Goal: Information Seeking & Learning: Learn about a topic

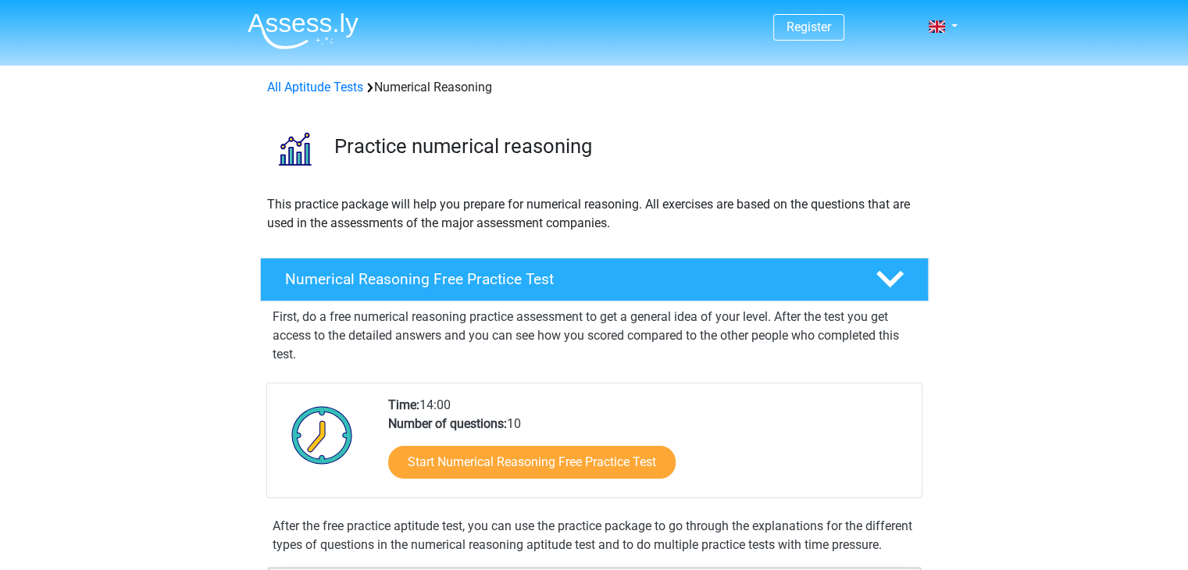
click at [513, 484] on div "Start Numerical Reasoning Free Practice Test" at bounding box center [648, 466] width 521 height 64
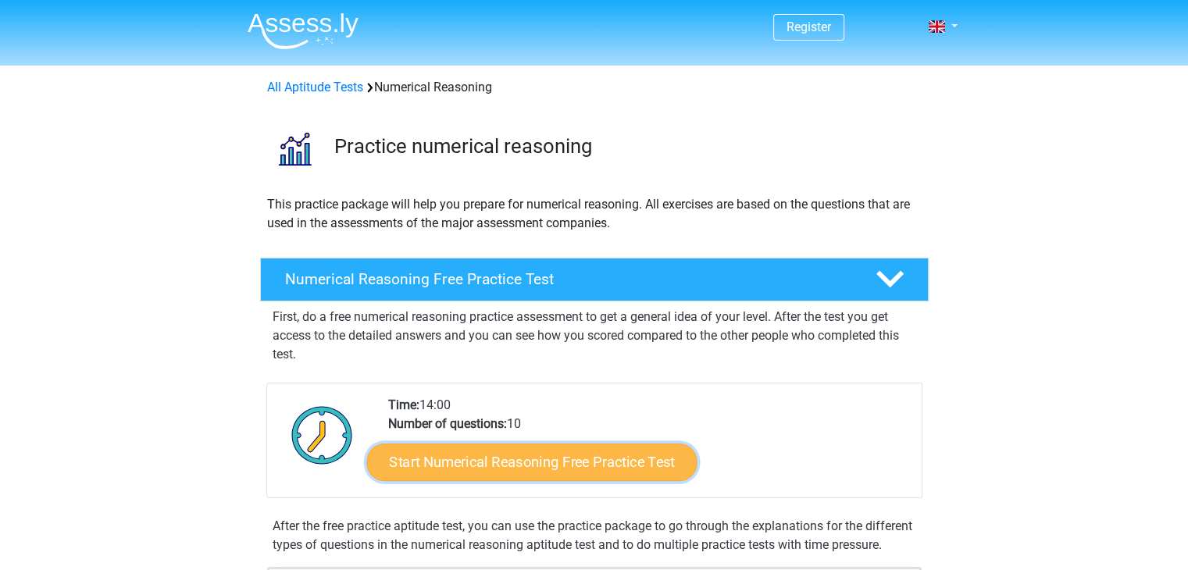
click at [494, 457] on link "Start Numerical Reasoning Free Practice Test" at bounding box center [531, 461] width 330 height 37
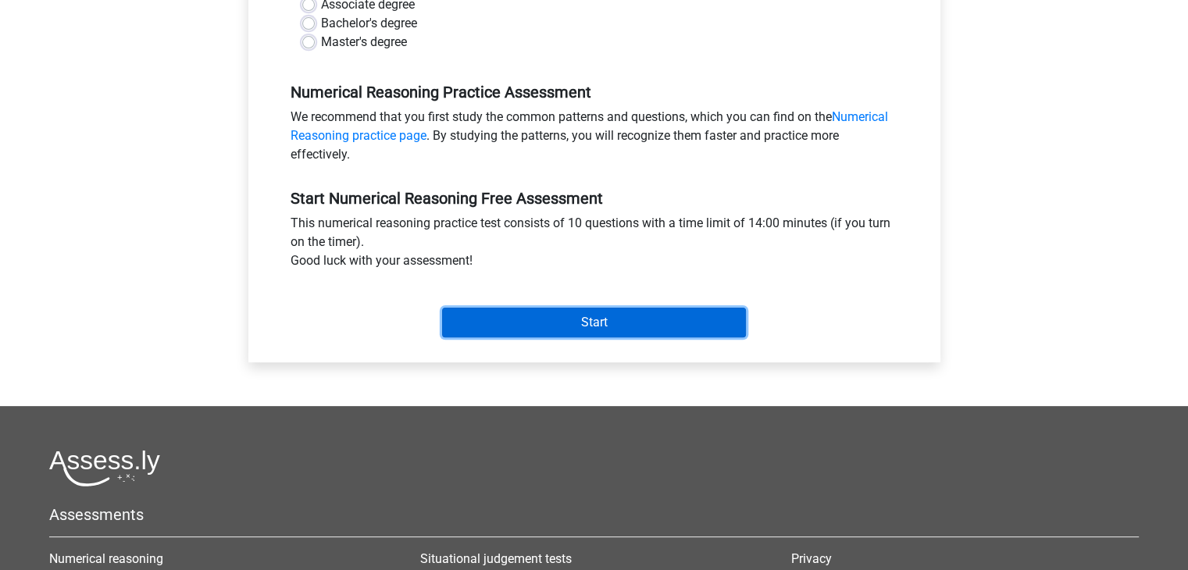
click at [682, 316] on input "Start" at bounding box center [594, 323] width 304 height 30
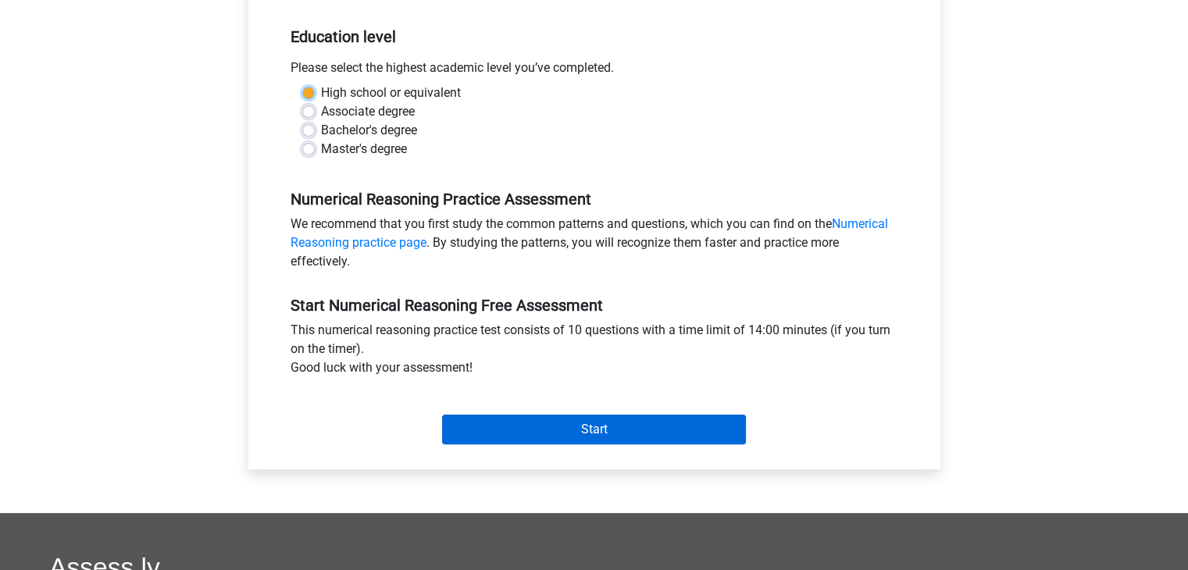
scroll to position [290, 0]
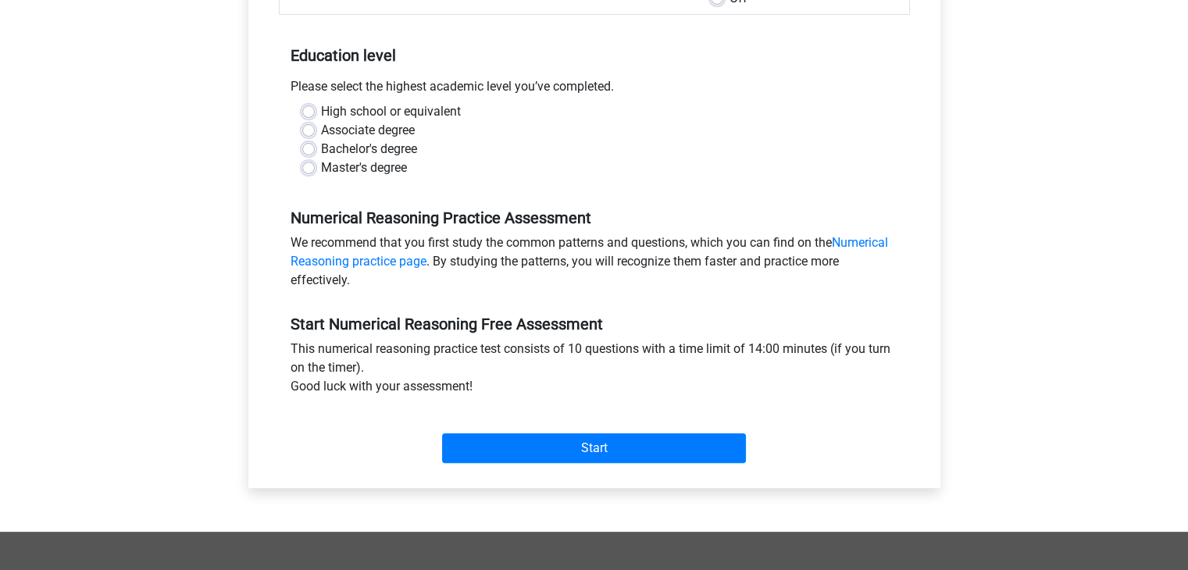
click at [441, 120] on label "High school or equivalent" at bounding box center [391, 111] width 140 height 19
click at [315, 118] on input "High school or equivalent" at bounding box center [308, 110] width 12 height 16
radio input "true"
click at [349, 113] on label "High school or equivalent" at bounding box center [391, 111] width 140 height 19
click at [315, 113] on input "High school or equivalent" at bounding box center [308, 110] width 12 height 16
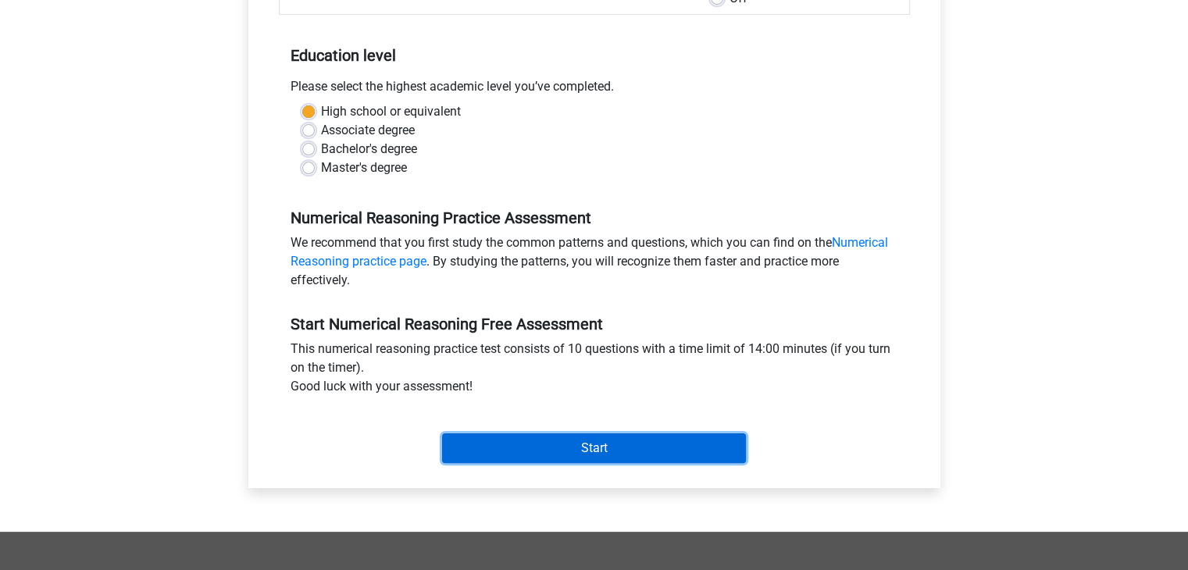
click at [584, 453] on input "Start" at bounding box center [594, 449] width 304 height 30
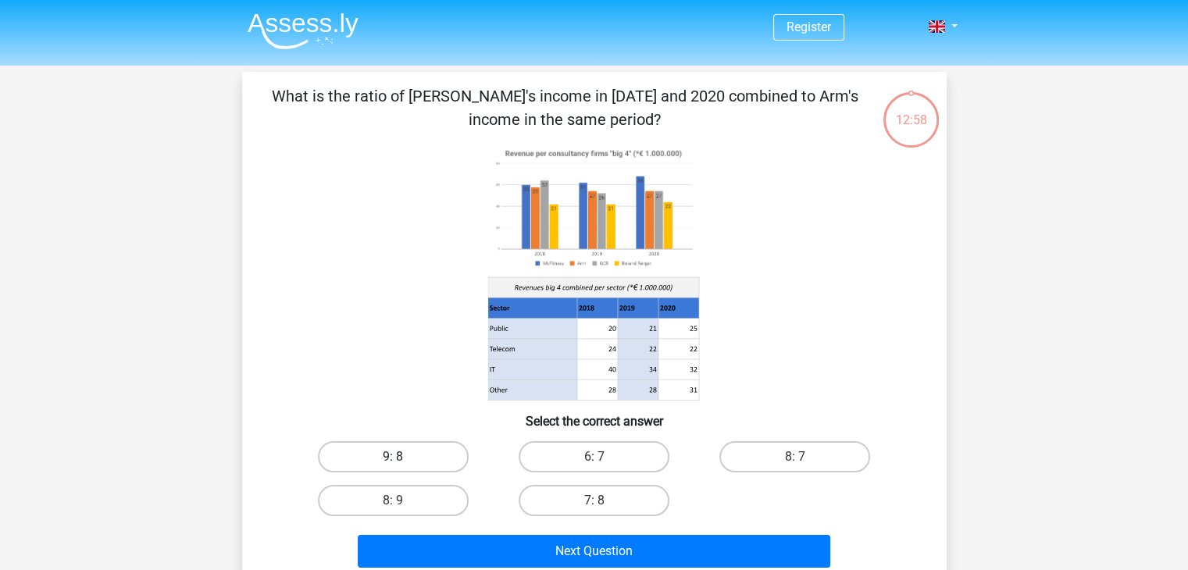
click at [459, 455] on label "9: 8" at bounding box center [393, 456] width 151 height 31
click at [403, 457] on input "9: 8" at bounding box center [398, 462] width 10 height 10
radio input "true"
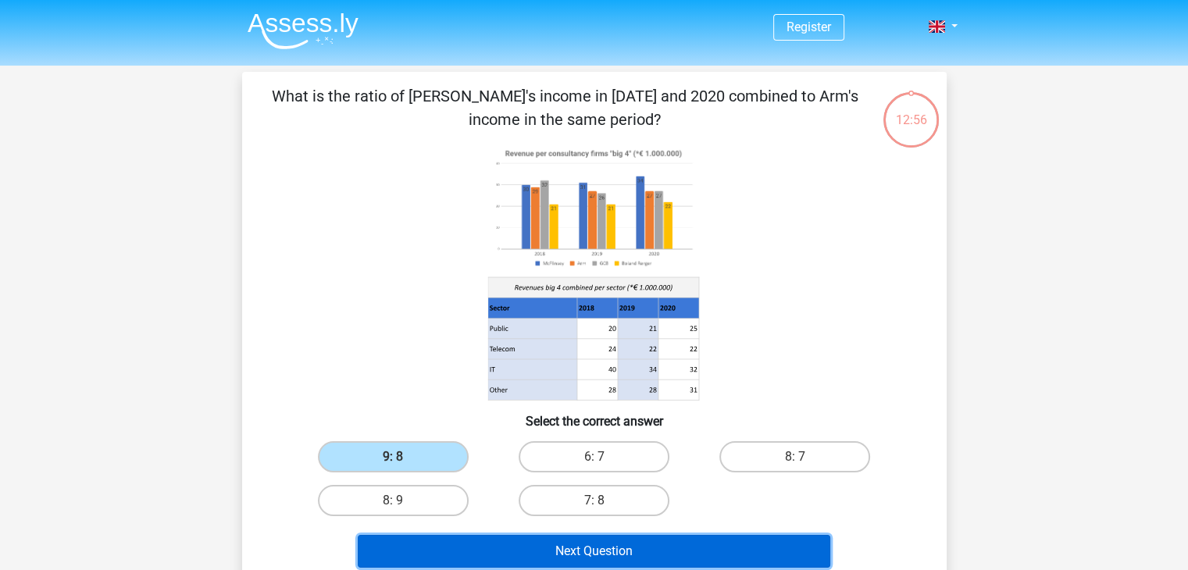
click at [612, 551] on button "Next Question" at bounding box center [594, 551] width 473 height 33
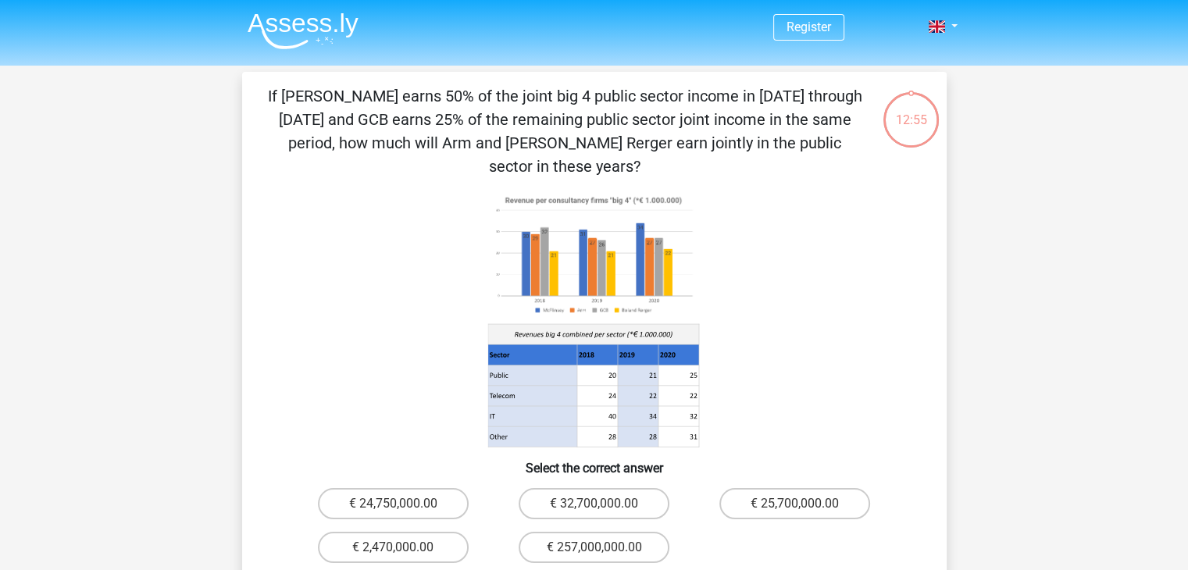
scroll to position [72, 0]
